Goal: Information Seeking & Learning: Learn about a topic

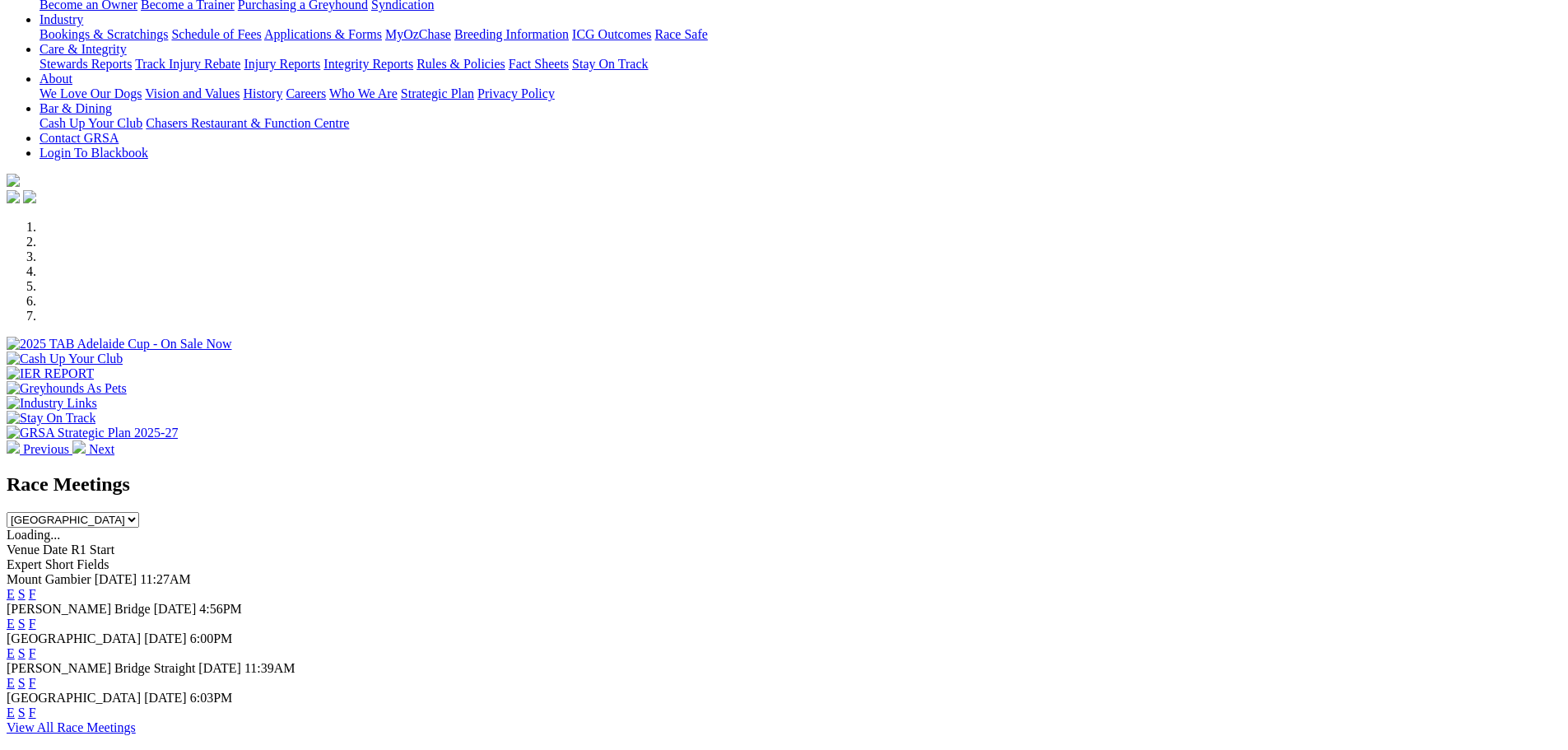
scroll to position [412, 0]
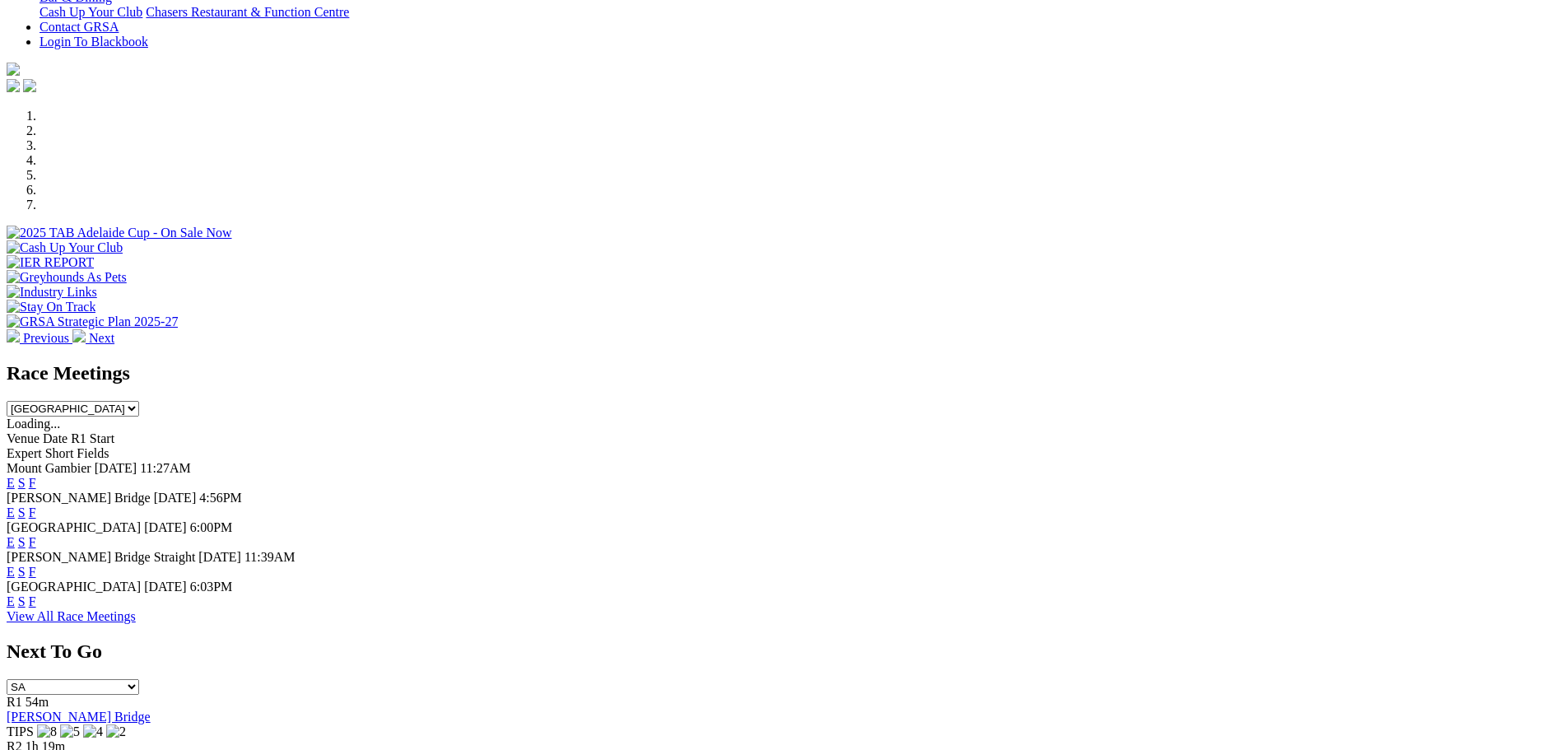
click at [15, 506] on link "E" at bounding box center [11, 513] width 9 height 14
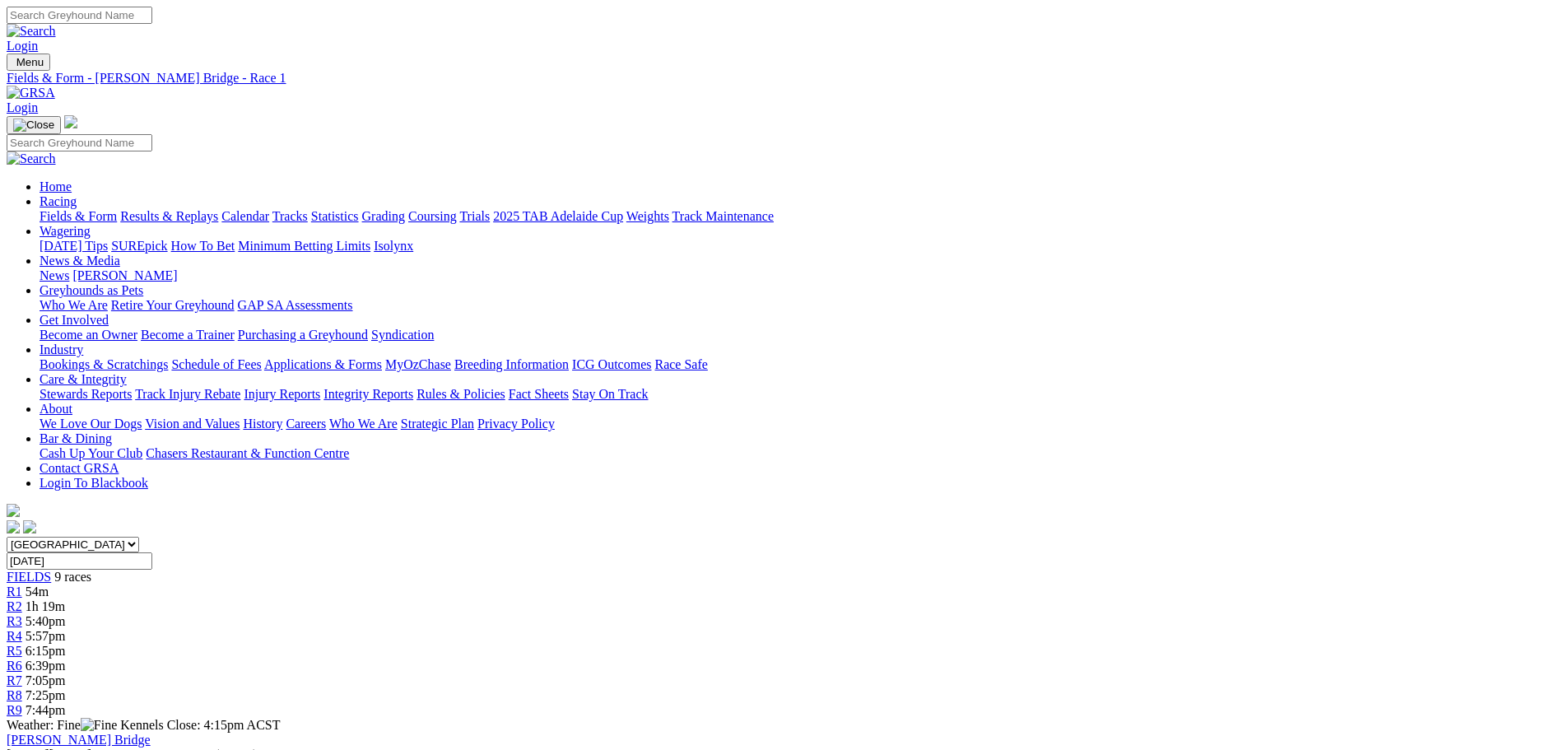
click at [1052, 673] on div "R7 7:05pm" at bounding box center [784, 680] width 1555 height 15
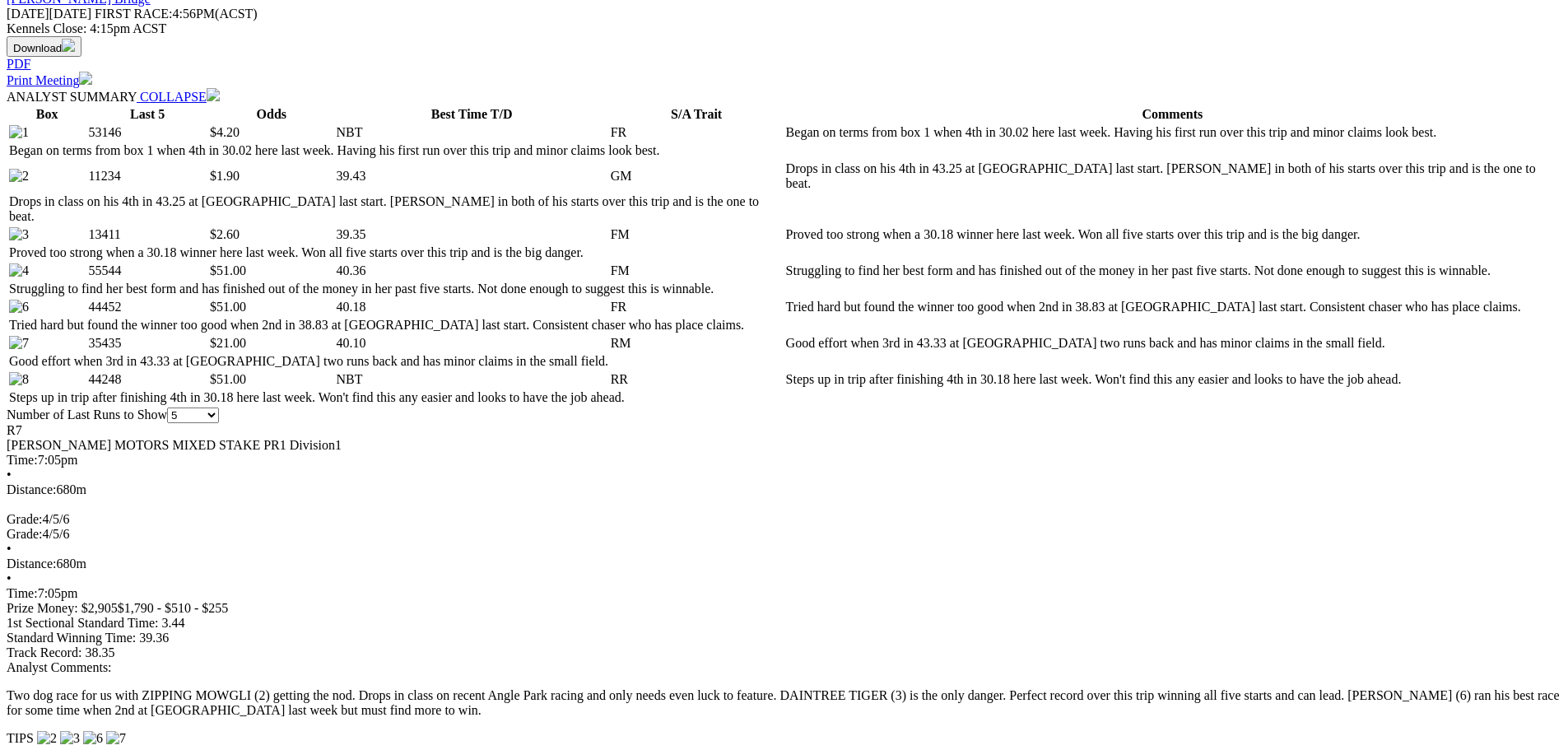
scroll to position [247, 0]
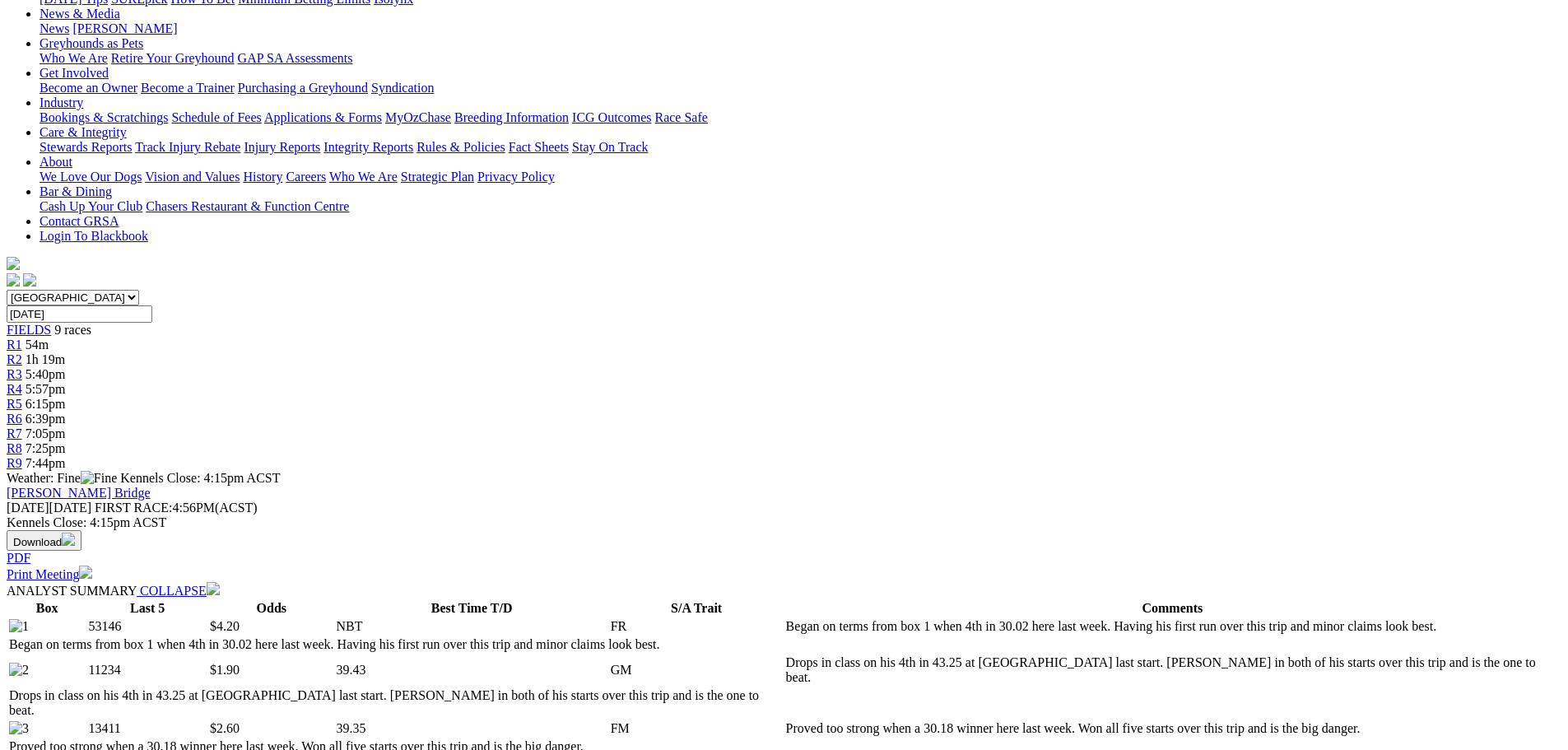
click at [66, 442] on span "7:25pm" at bounding box center [45, 448] width 40 height 14
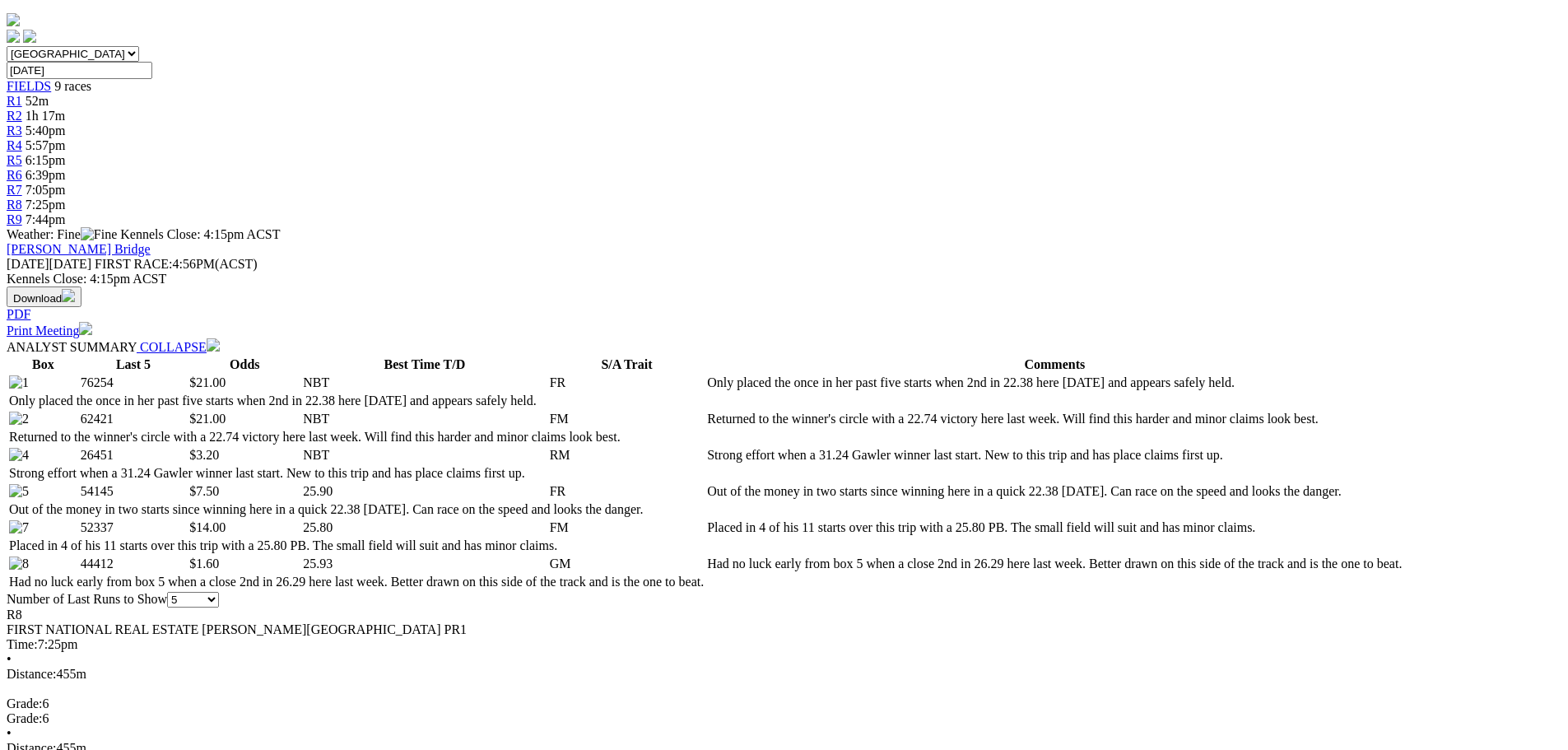
scroll to position [247, 0]
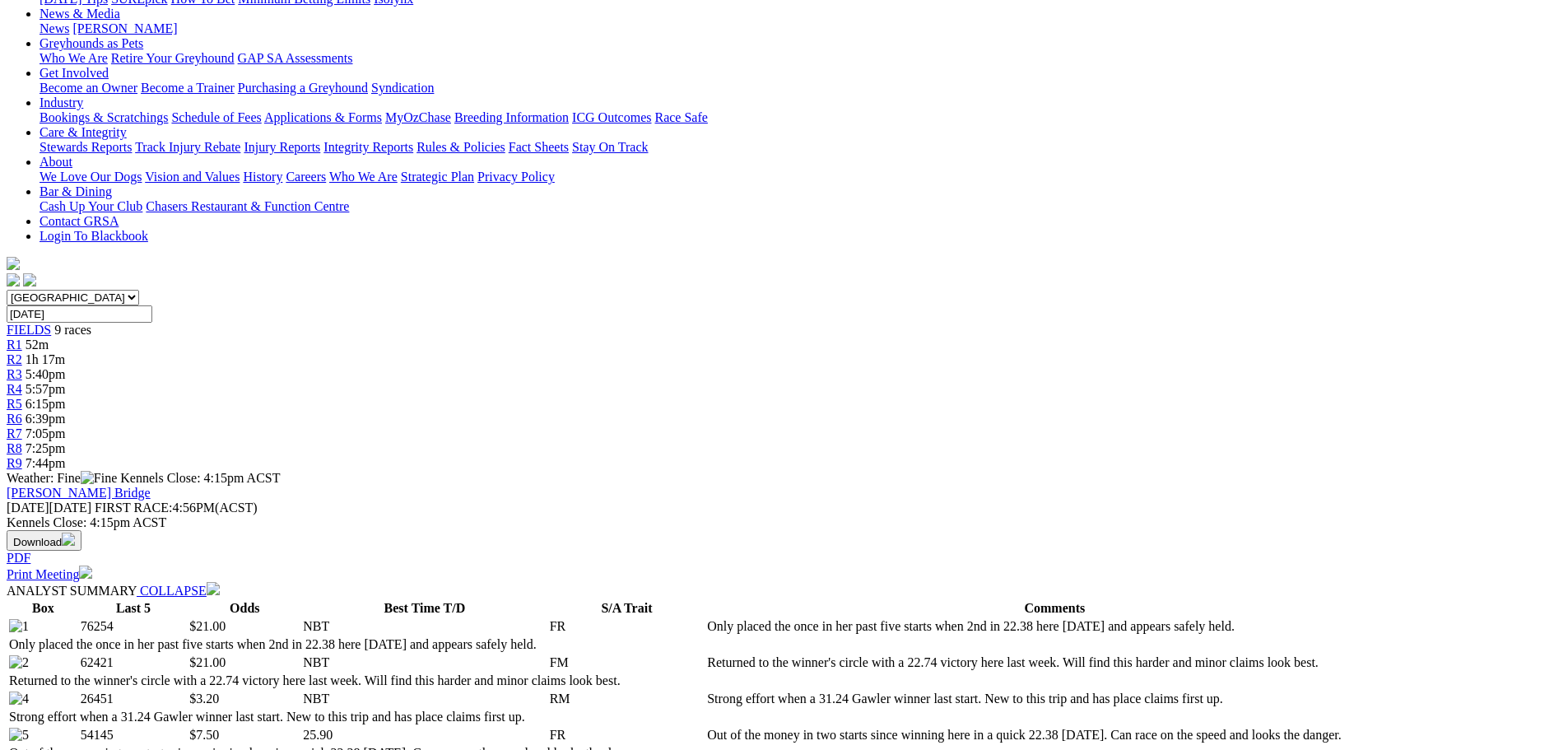
drag, startPoint x: 1268, startPoint y: 14, endPoint x: 1281, endPoint y: 14, distance: 13.0
click at [66, 456] on span "7:44pm" at bounding box center [45, 463] width 40 height 14
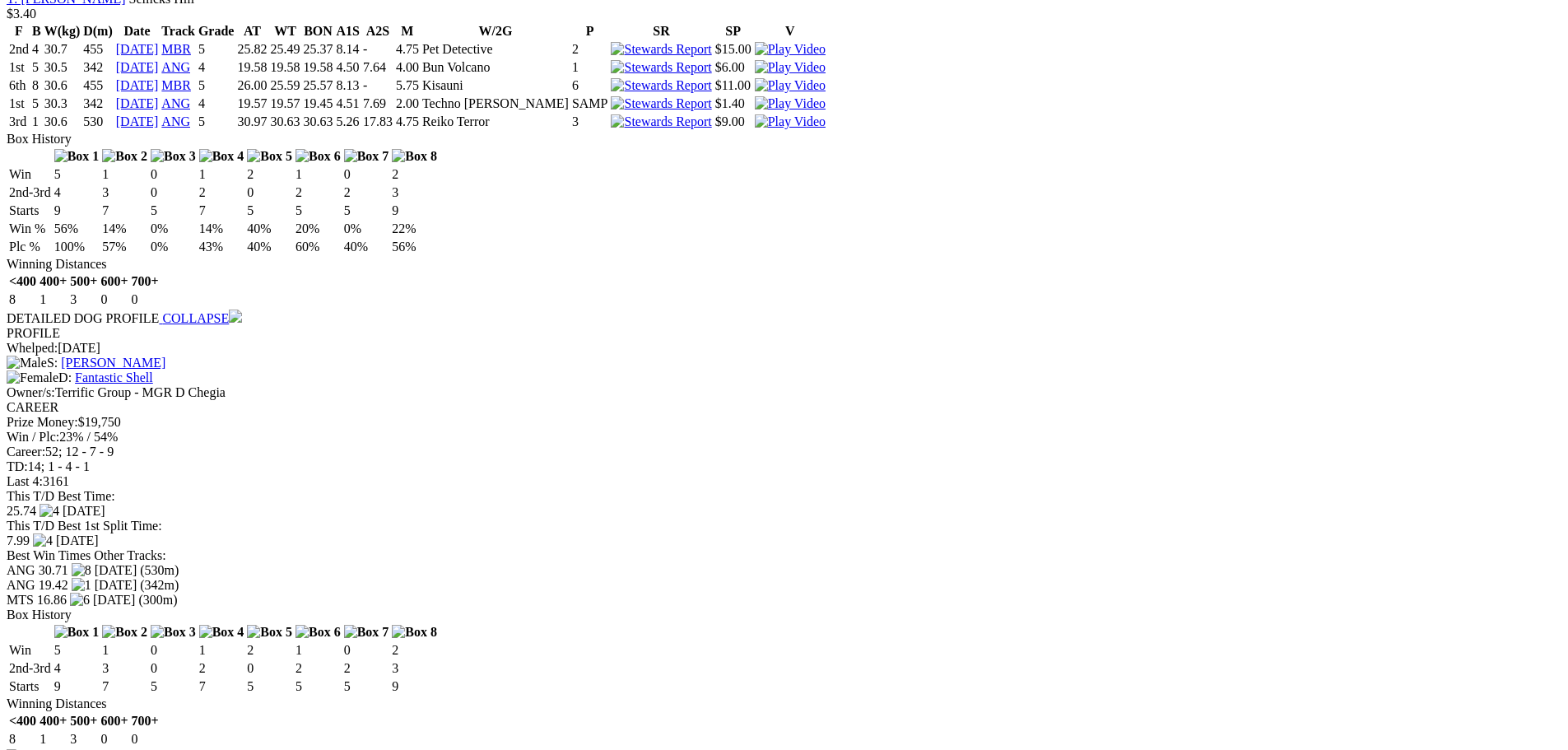
scroll to position [1647, 0]
